Goal: Information Seeking & Learning: Find specific fact

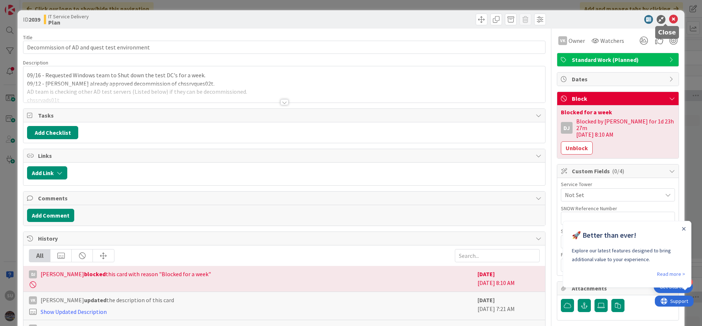
click at [669, 20] on icon at bounding box center [673, 19] width 9 height 9
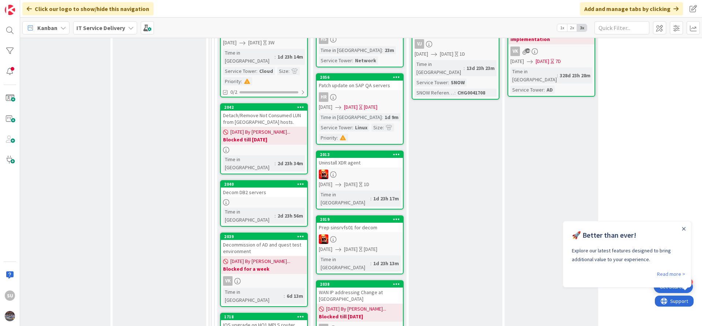
scroll to position [329, 301]
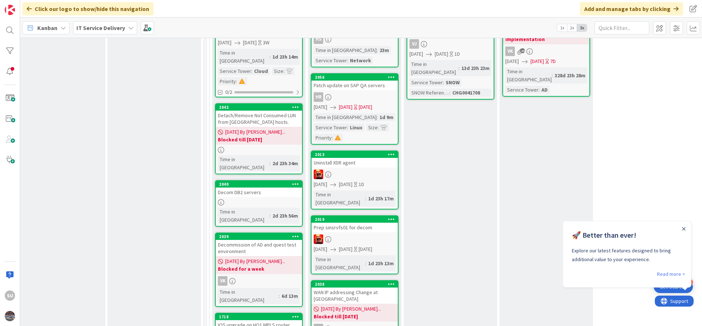
click at [682, 227] on div at bounding box center [684, 228] width 6 height 6
click at [684, 227] on icon "Close Announcement" at bounding box center [684, 229] width 4 height 4
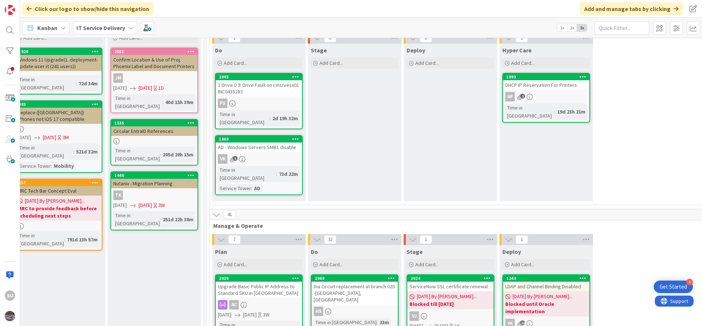
scroll to position [0, 301]
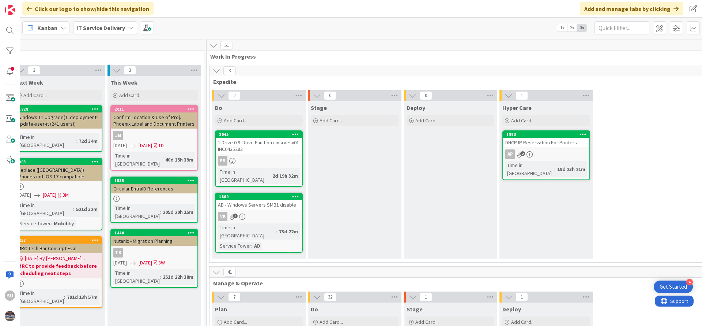
click at [264, 160] on div "PS" at bounding box center [259, 161] width 86 height 10
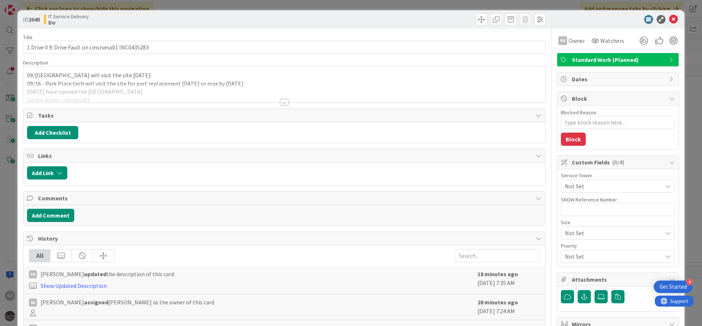
type textarea "x"
click at [41, 72] on div "SU [PERSON_NAME] just joined 09/16 - Park Place tech will visit the site [DATE]…" at bounding box center [284, 84] width 522 height 36
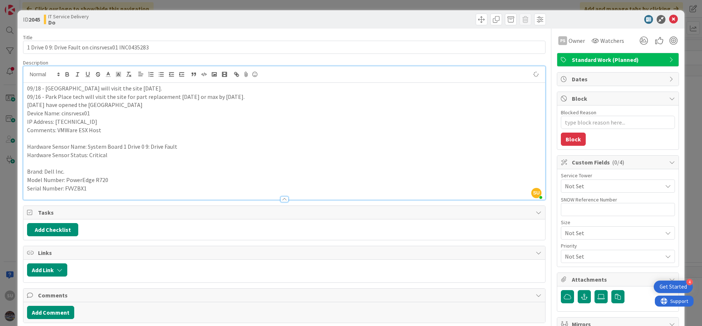
click at [159, 170] on p "Brand: Dell Inc." at bounding box center [284, 171] width 515 height 8
click at [669, 21] on icon at bounding box center [673, 19] width 9 height 9
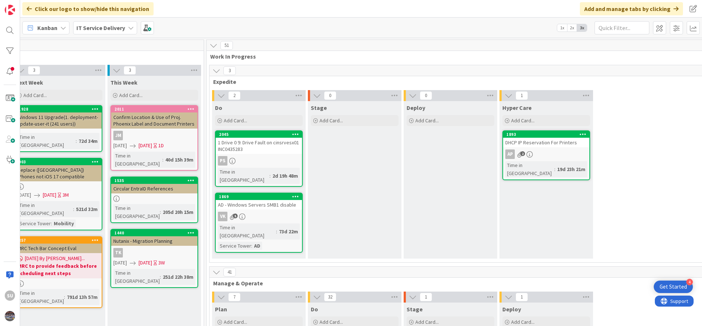
click at [272, 211] on div "VK 5" at bounding box center [259, 216] width 86 height 10
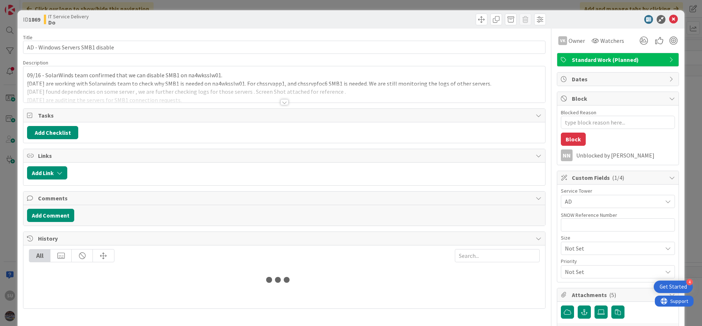
type textarea "x"
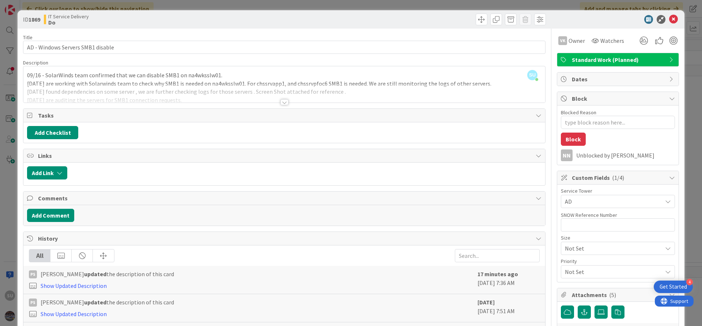
click at [41, 74] on div "SU [PERSON_NAME] just joined 09/16 - SolarWinds team confirmed that we can disa…" at bounding box center [284, 84] width 522 height 36
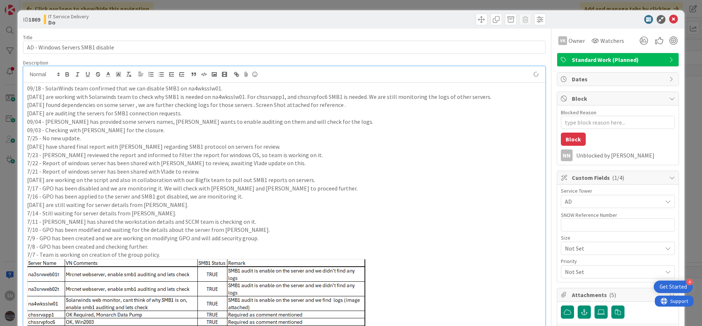
click at [178, 160] on p "7/22 - Report of windows server has been shared with [PERSON_NAME] to review, a…" at bounding box center [284, 163] width 515 height 8
click at [665, 25] on div "ID 1869 IT Service Delivery Do" at bounding box center [351, 19] width 667 height 18
click at [669, 20] on icon at bounding box center [673, 19] width 9 height 9
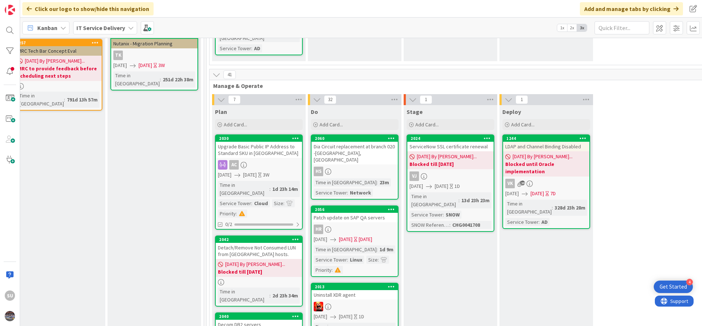
scroll to position [219, 301]
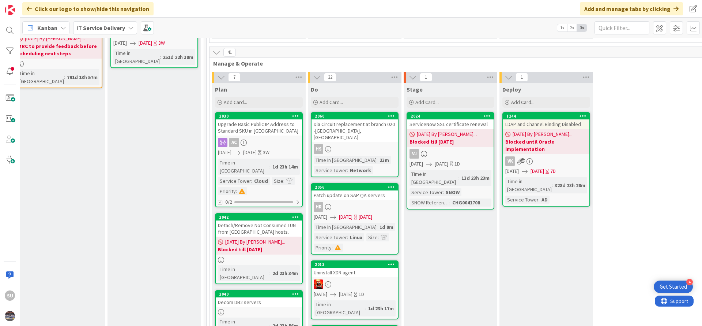
click at [284, 245] on b "Blocked till [DATE]" at bounding box center [259, 248] width 82 height 7
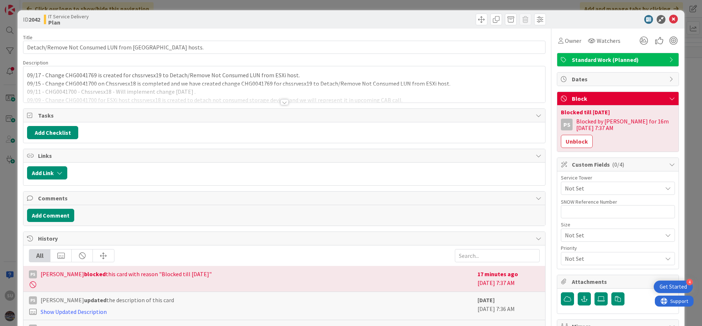
click at [283, 102] on div at bounding box center [285, 102] width 8 height 6
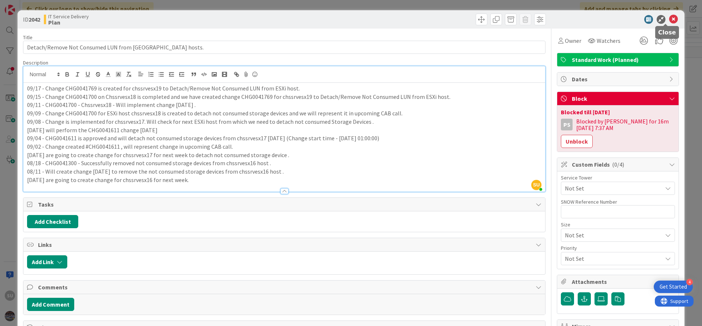
click at [669, 18] on icon at bounding box center [673, 19] width 9 height 9
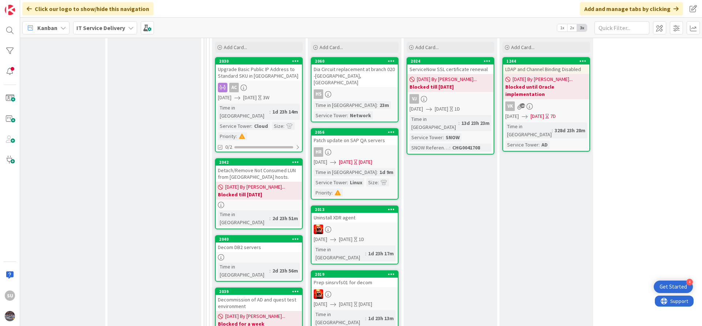
click at [262, 254] on div at bounding box center [259, 257] width 86 height 6
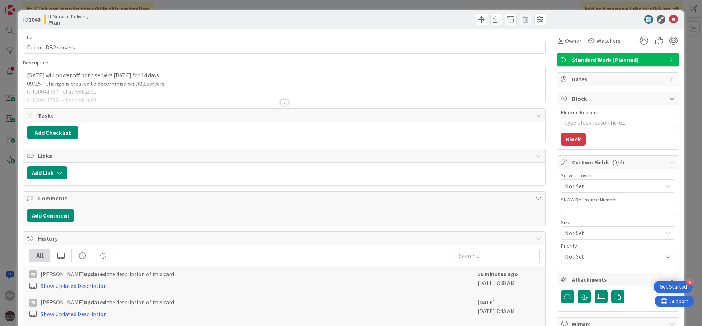
type textarea "x"
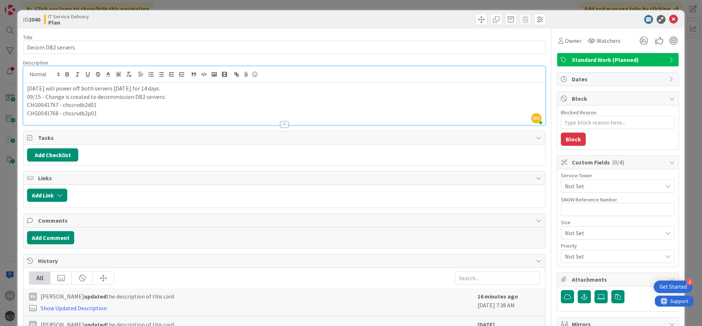
click at [41, 78] on div "SU [PERSON_NAME] just joined [DATE] will power off both servers [DATE] for 14 d…" at bounding box center [284, 95] width 522 height 59
type textarea "x"
click at [669, 21] on icon at bounding box center [673, 19] width 9 height 9
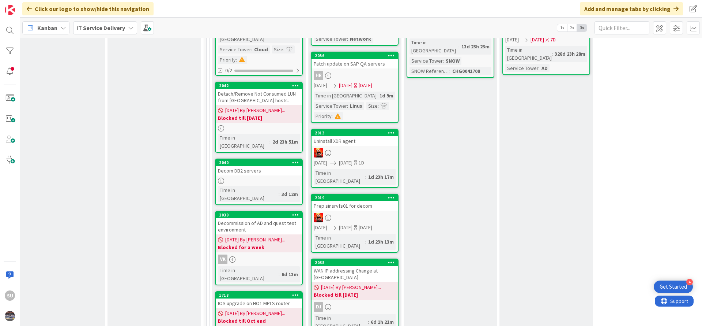
scroll to position [384, 301]
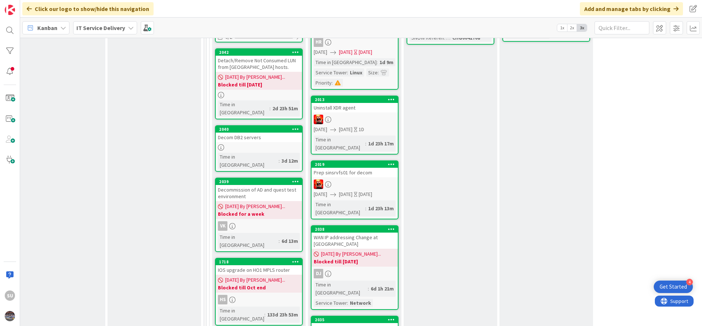
click at [262, 221] on div "VK" at bounding box center [259, 226] width 86 height 10
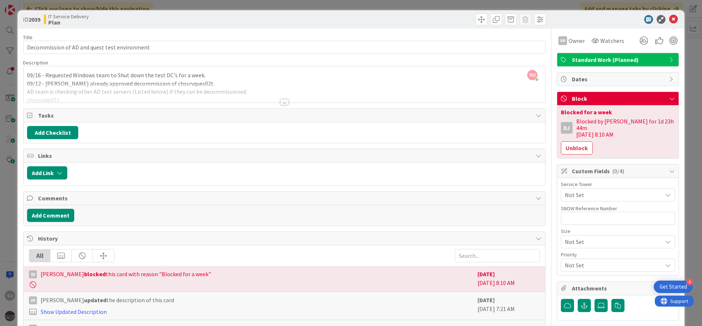
click at [41, 73] on div "SU [PERSON_NAME] just joined 09/16 - Requested Windows team to Shut down the te…" at bounding box center [284, 84] width 522 height 36
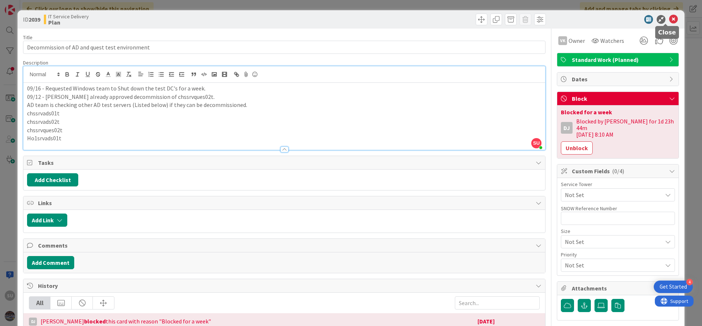
click at [669, 16] on icon at bounding box center [673, 19] width 9 height 9
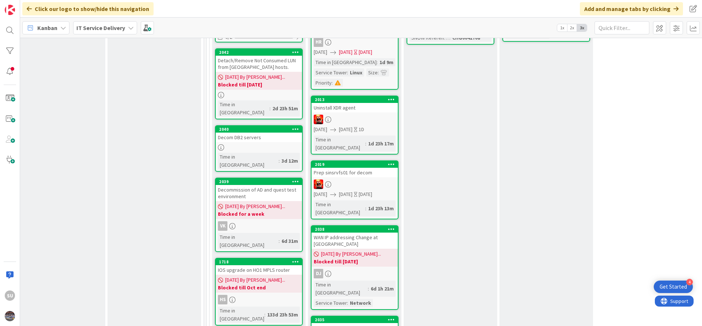
click at [263, 221] on div "VK" at bounding box center [259, 226] width 86 height 10
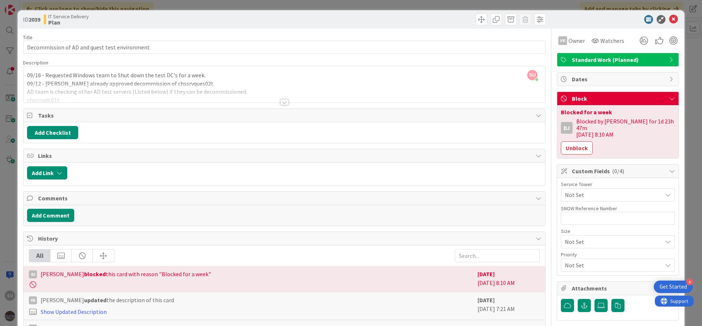
click at [26, 76] on div "SU [PERSON_NAME] just joined 09/16 - Requested Windows team to Shut down the te…" at bounding box center [284, 84] width 522 height 36
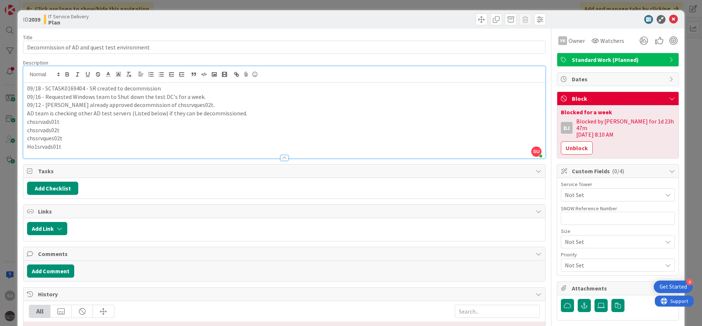
click at [164, 103] on p "09/12 - [PERSON_NAME] already approved decommission of chssrvques02t." at bounding box center [284, 105] width 515 height 8
copy p "chssrvques02t"
click at [160, 89] on p "09/18 - SCTASK0169404 - SR created to decommission" at bounding box center [284, 88] width 515 height 8
click at [287, 88] on p "09/18 - SCTASK0169404 - SR created to decommission chssrvques02t server . Serve…" at bounding box center [284, 88] width 515 height 8
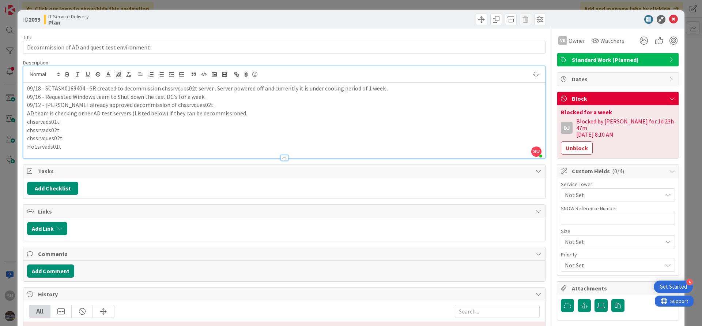
click at [345, 110] on p "AD team is checking other AD test servers (Listed below) if they can be decommi…" at bounding box center [284, 113] width 515 height 8
click at [669, 19] on icon at bounding box center [673, 19] width 9 height 9
